Goal: Task Accomplishment & Management: Use online tool/utility

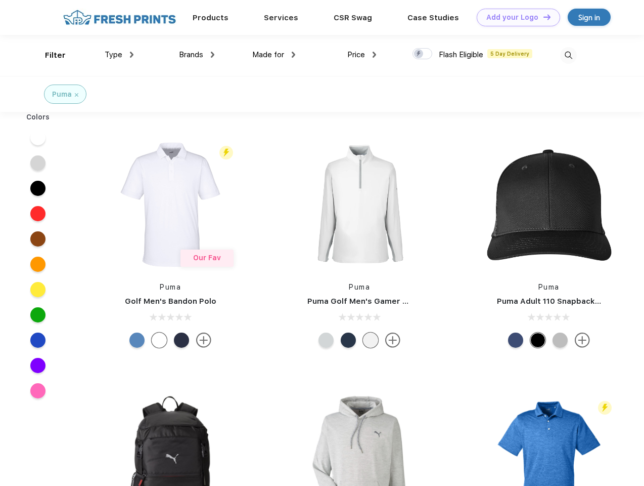
scroll to position [1, 0]
click at [515, 17] on link "Add your Logo Design Tool" at bounding box center [518, 18] width 83 height 18
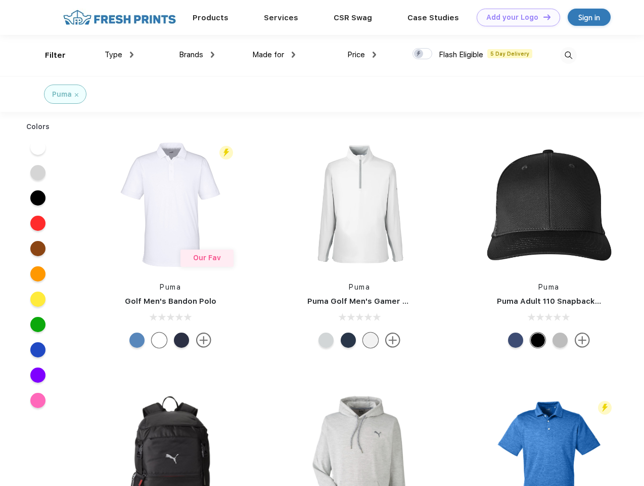
click at [0, 0] on div "Design Tool" at bounding box center [0, 0] width 0 height 0
click at [543, 17] on link "Add your Logo Design Tool" at bounding box center [518, 18] width 83 height 18
click at [49, 55] on div "Filter" at bounding box center [55, 56] width 21 height 12
click at [119, 55] on span "Type" at bounding box center [114, 54] width 18 height 9
click at [197, 55] on span "Brands" at bounding box center [191, 54] width 24 height 9
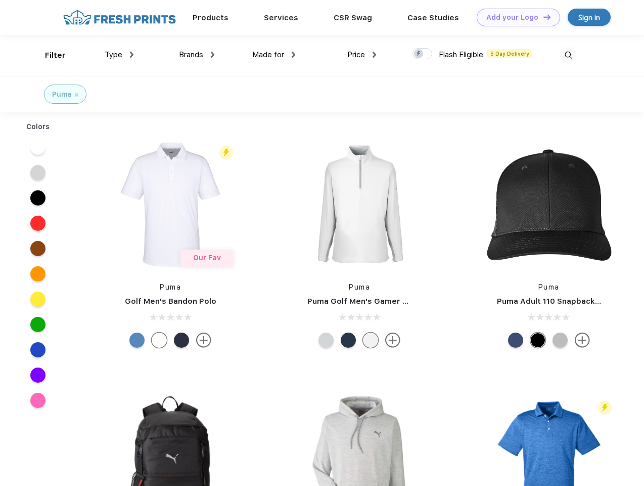
click at [274, 55] on span "Made for" at bounding box center [268, 54] width 32 height 9
click at [362, 55] on span "Price" at bounding box center [356, 54] width 18 height 9
click at [423, 54] on div at bounding box center [423, 53] width 20 height 11
click at [419, 54] on input "checkbox" at bounding box center [416, 51] width 7 height 7
click at [568, 55] on img at bounding box center [568, 55] width 17 height 17
